Goal: Check status: Check status

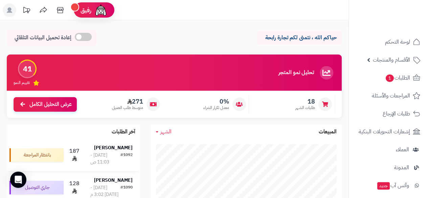
click at [110, 150] on strong "[PERSON_NAME]" at bounding box center [113, 147] width 39 height 7
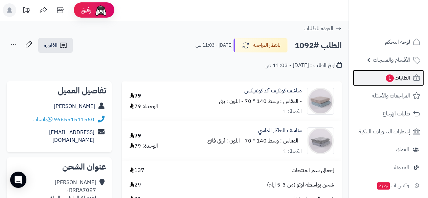
click at [399, 76] on span "الطلبات 1" at bounding box center [397, 77] width 25 height 9
